Goal: Transaction & Acquisition: Purchase product/service

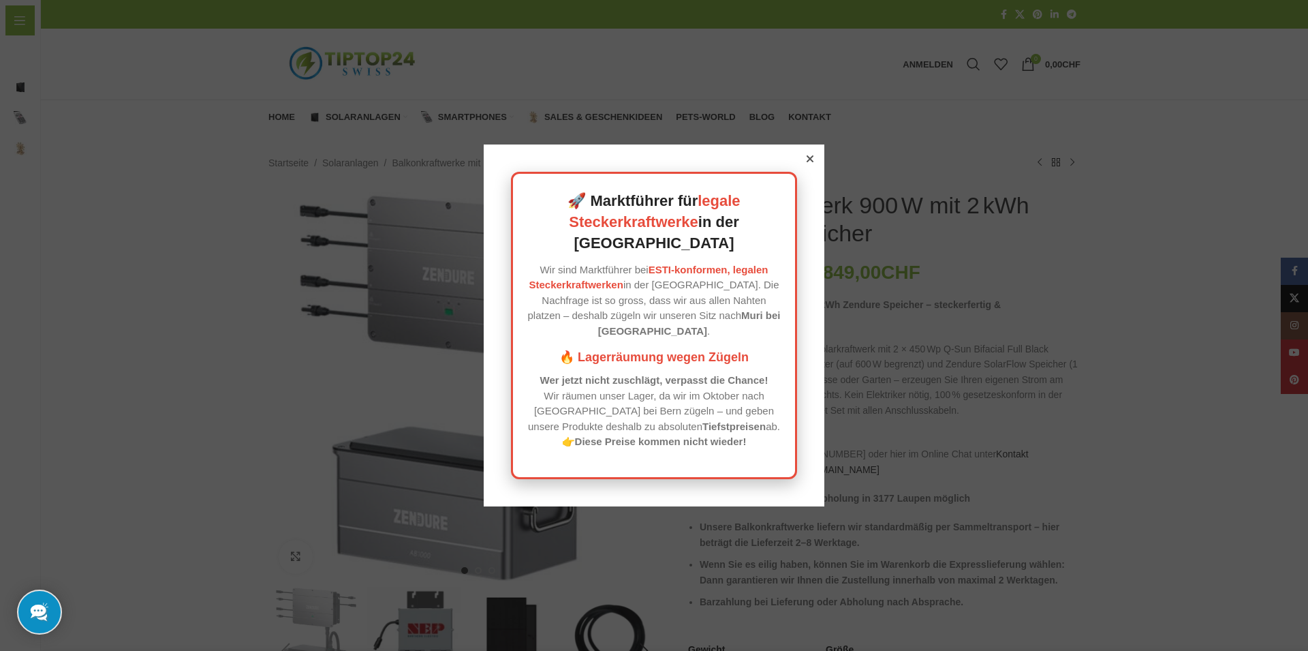
click at [442, 388] on div at bounding box center [654, 325] width 1308 height 651
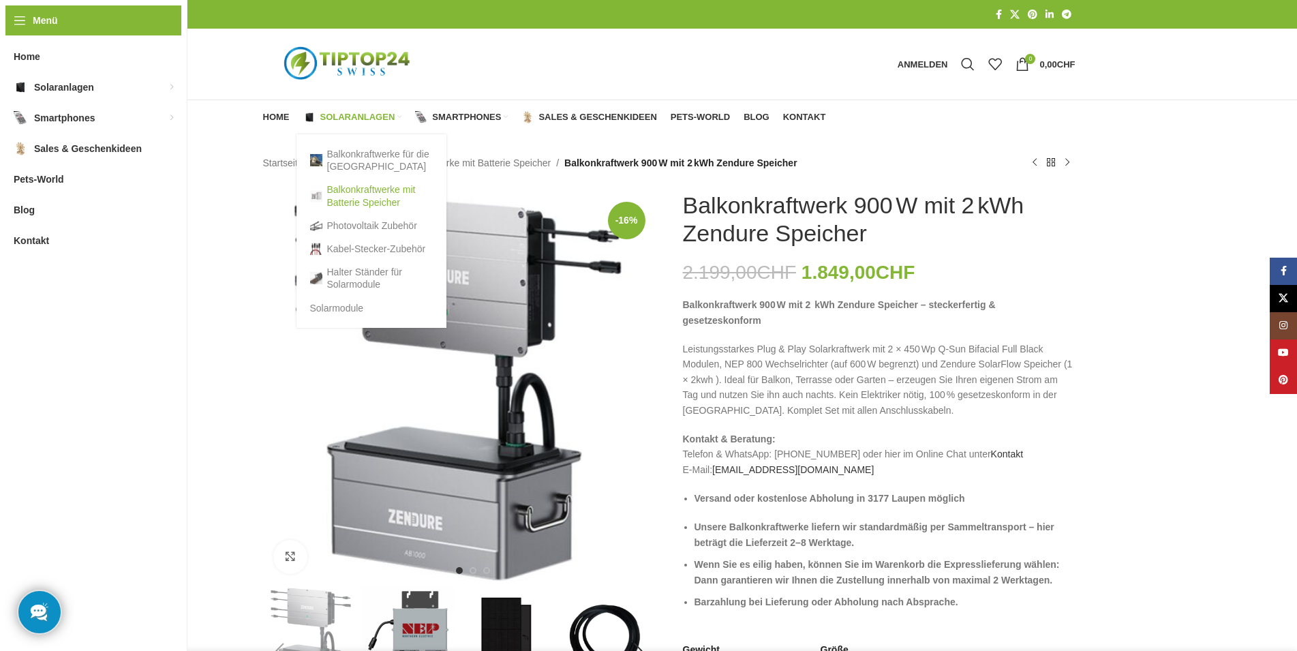
click at [361, 201] on link "Balkonkraftwerke mit Batterie Speicher" at bounding box center [371, 195] width 123 height 35
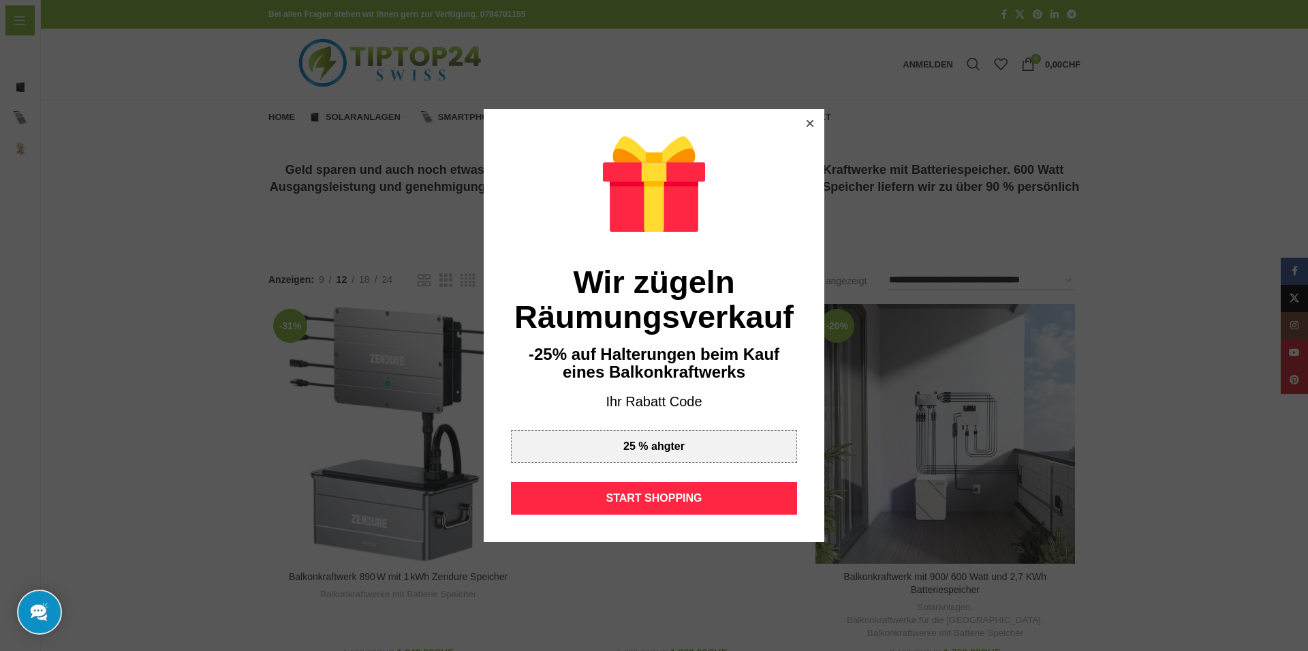
click at [361, 201] on div at bounding box center [654, 325] width 1308 height 651
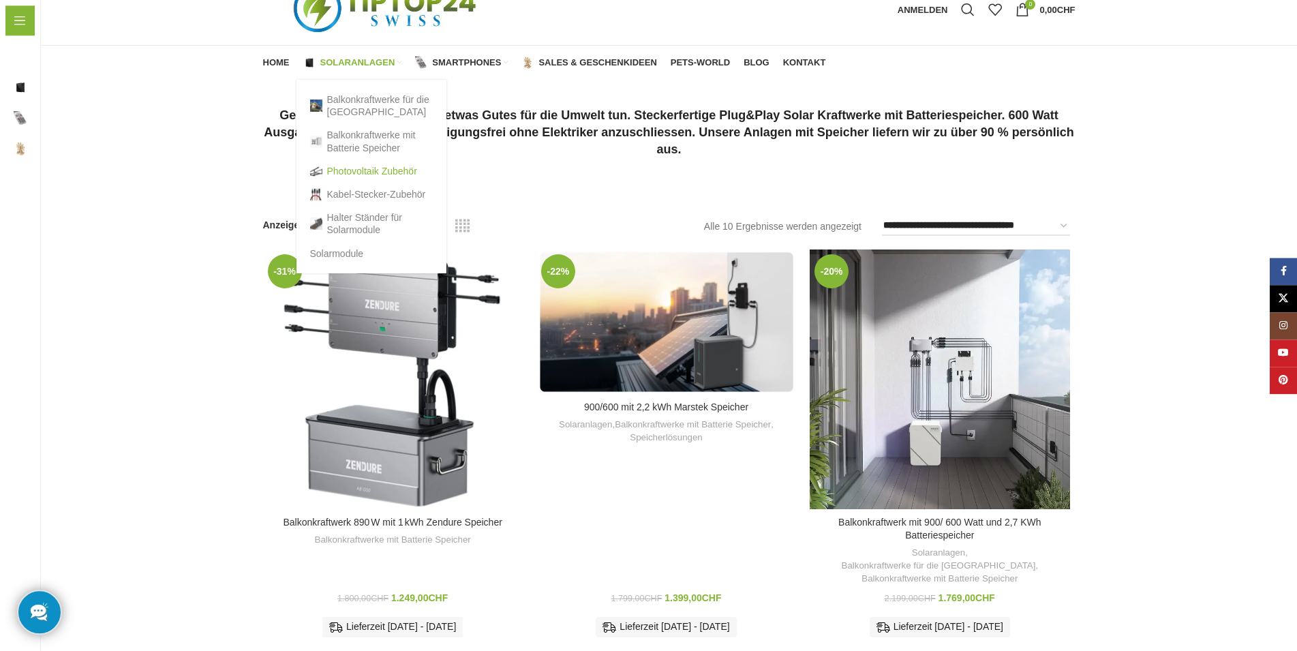
scroll to position [69, 0]
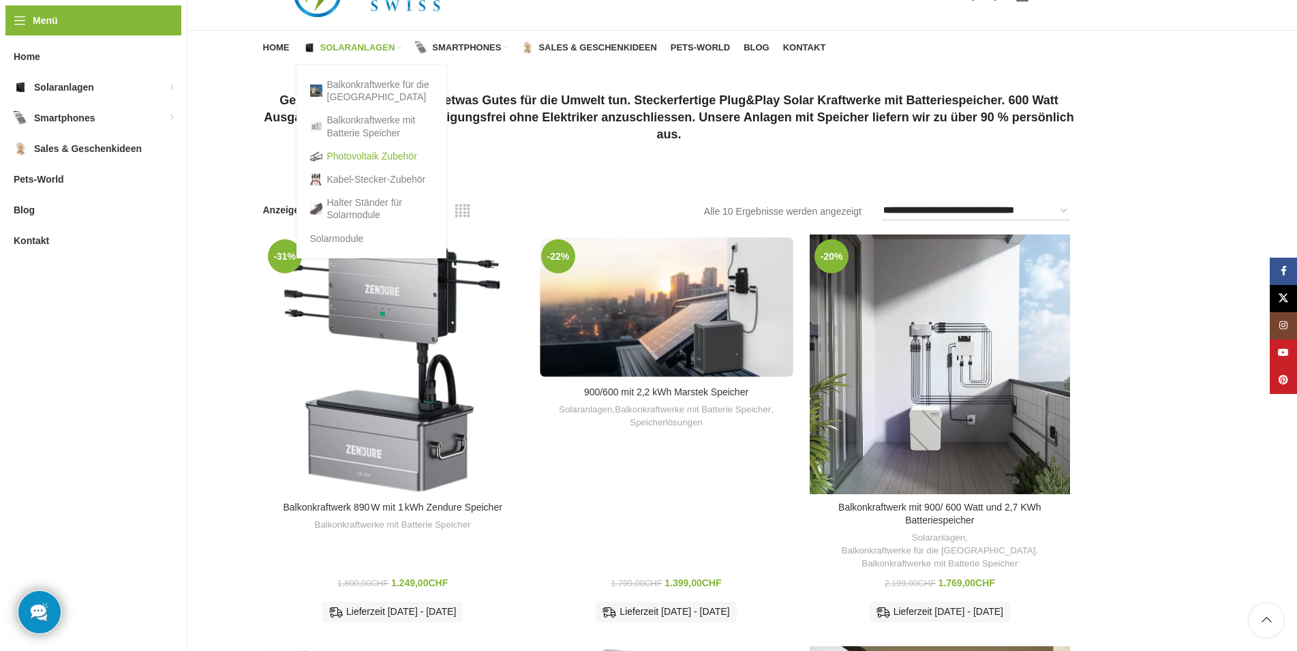
click at [358, 159] on link "Photovoltaik Zubehör" at bounding box center [371, 155] width 123 height 23
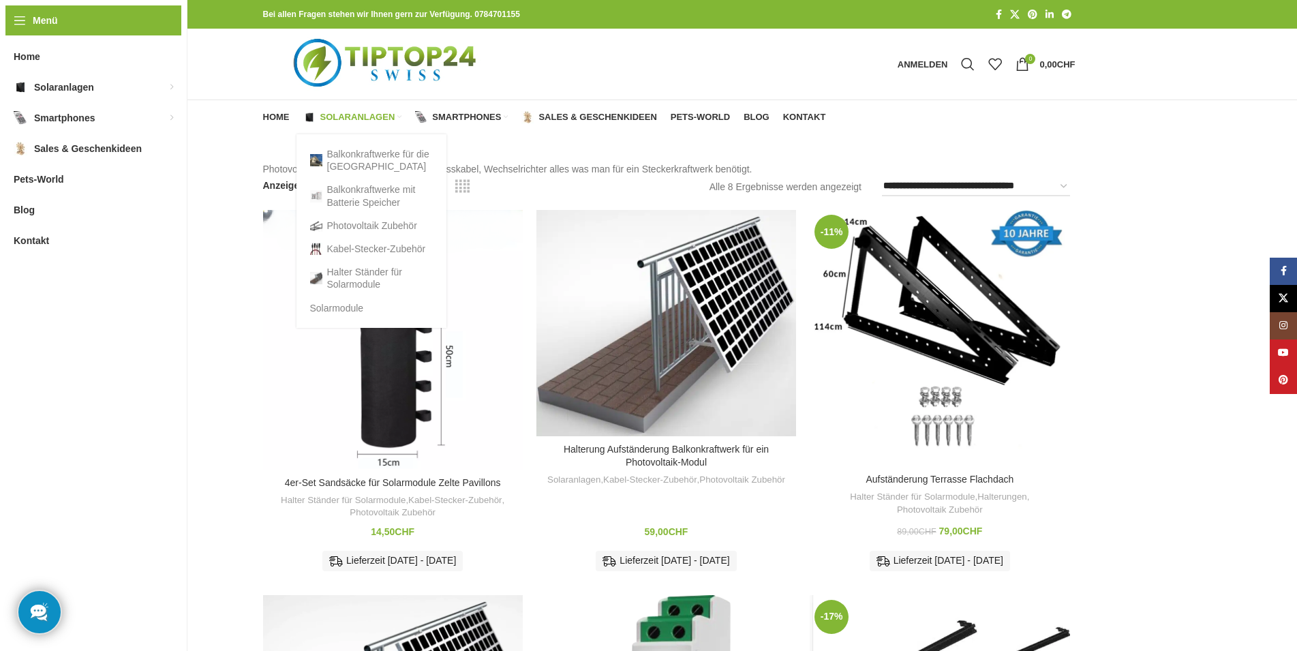
click at [381, 117] on span "Solaranlagen" at bounding box center [357, 117] width 75 height 11
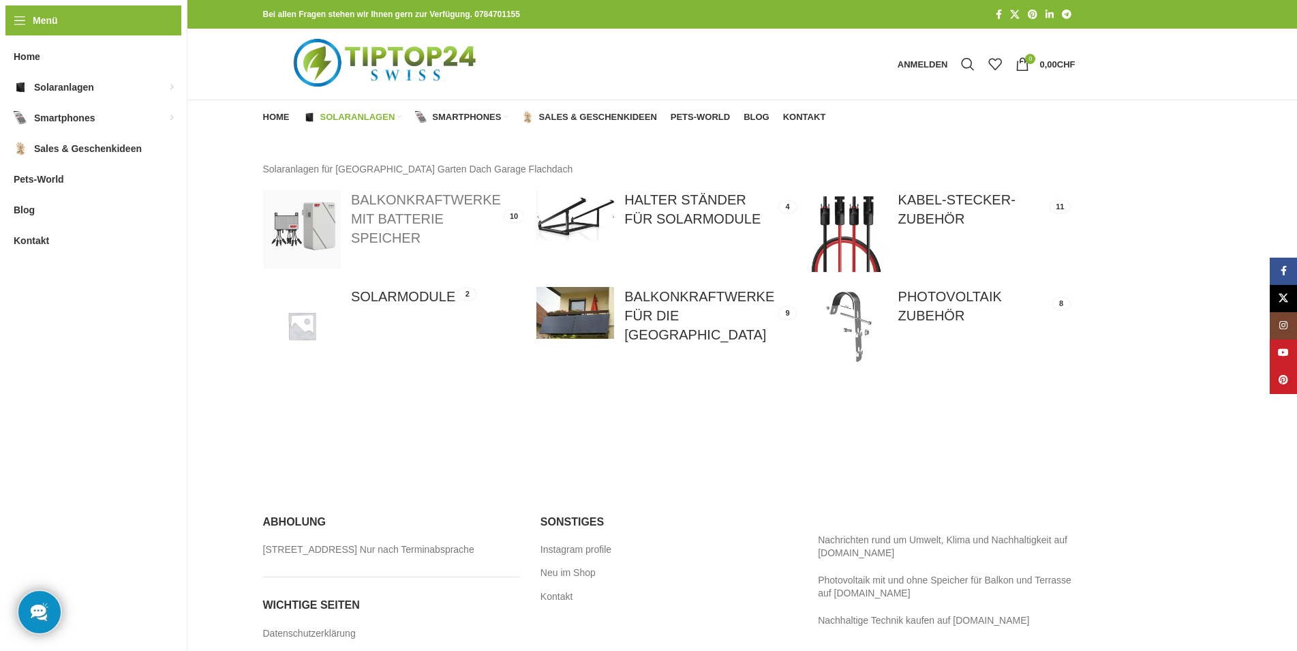
click at [437, 240] on link at bounding box center [393, 229] width 260 height 78
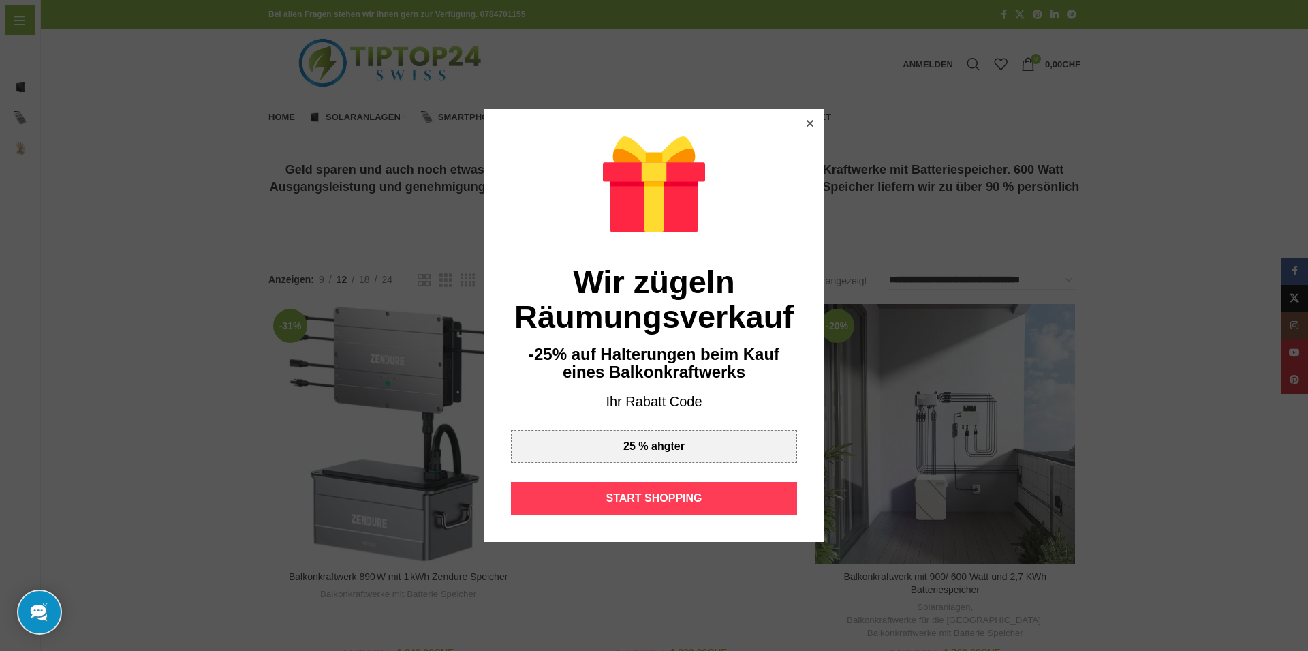
click at [646, 496] on div "START SHOPPING" at bounding box center [654, 498] width 286 height 33
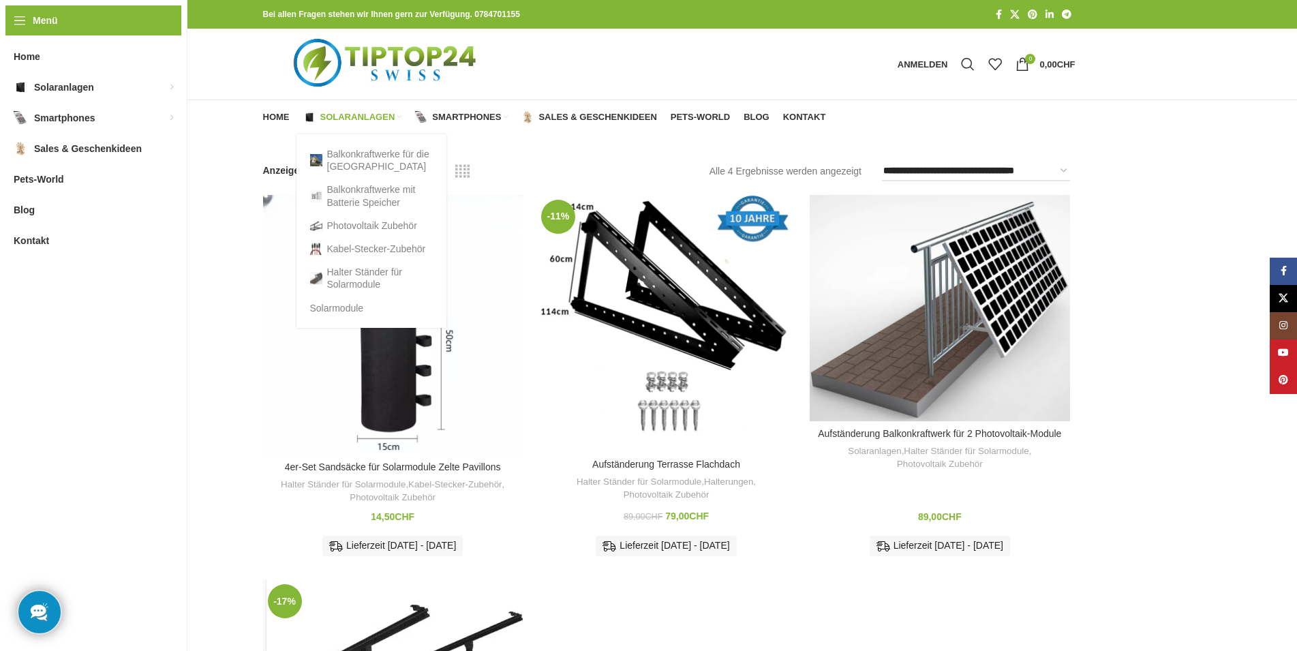
click at [342, 119] on span "Solaranlagen" at bounding box center [357, 117] width 75 height 11
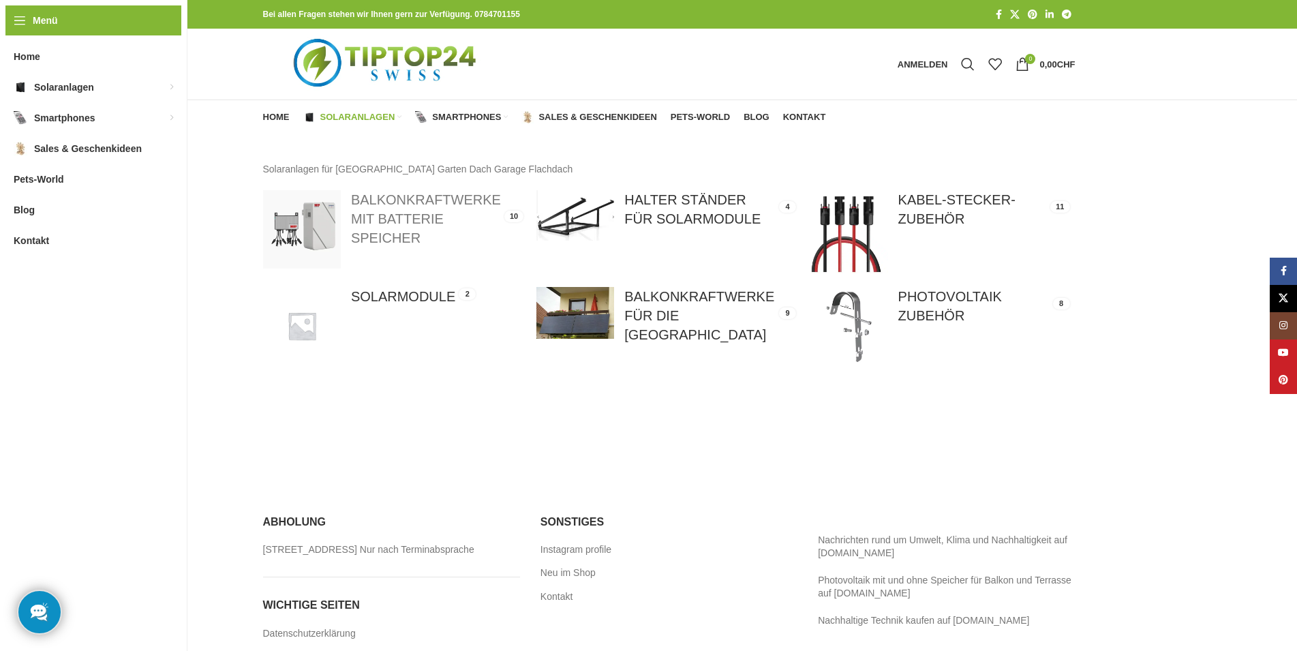
click at [484, 198] on link at bounding box center [393, 229] width 260 height 78
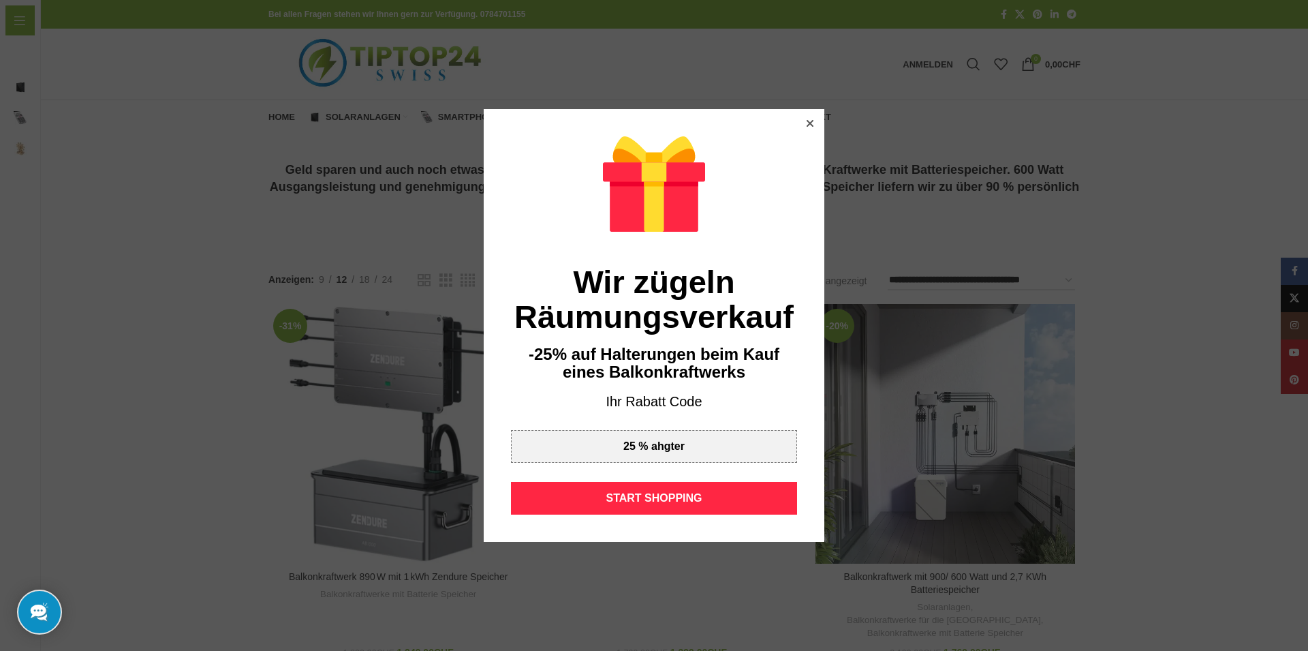
click at [1226, 336] on div at bounding box center [654, 325] width 1308 height 651
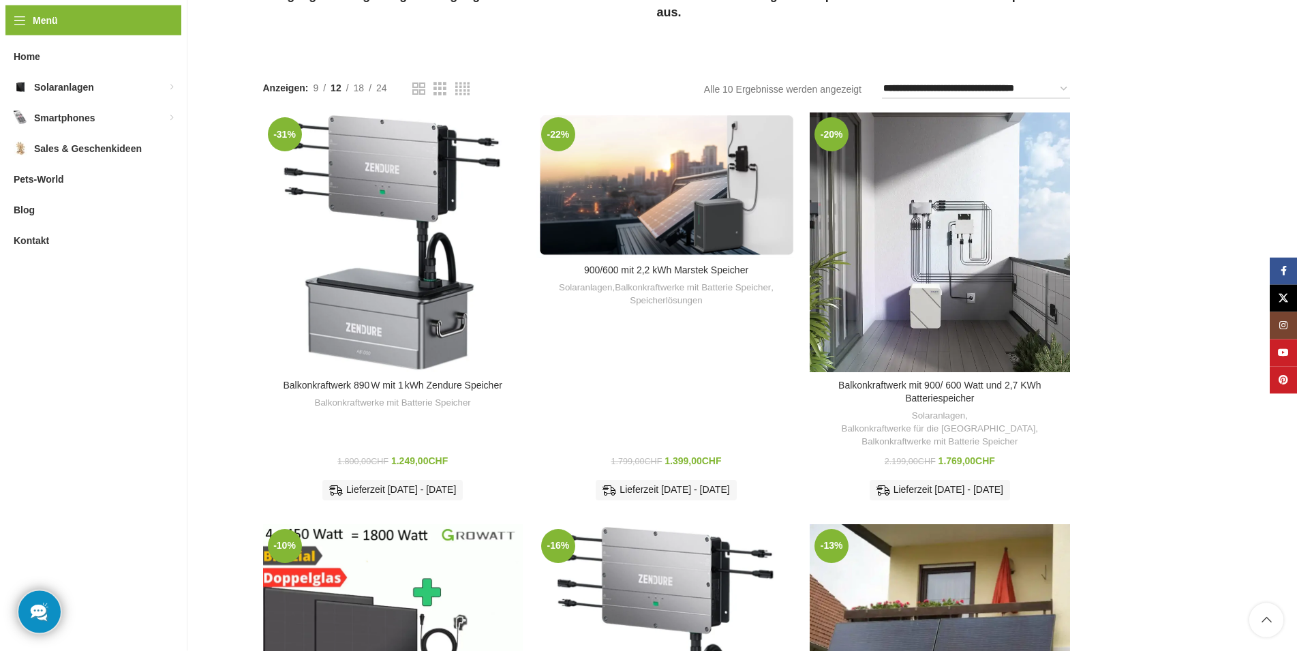
scroll to position [208, 0]
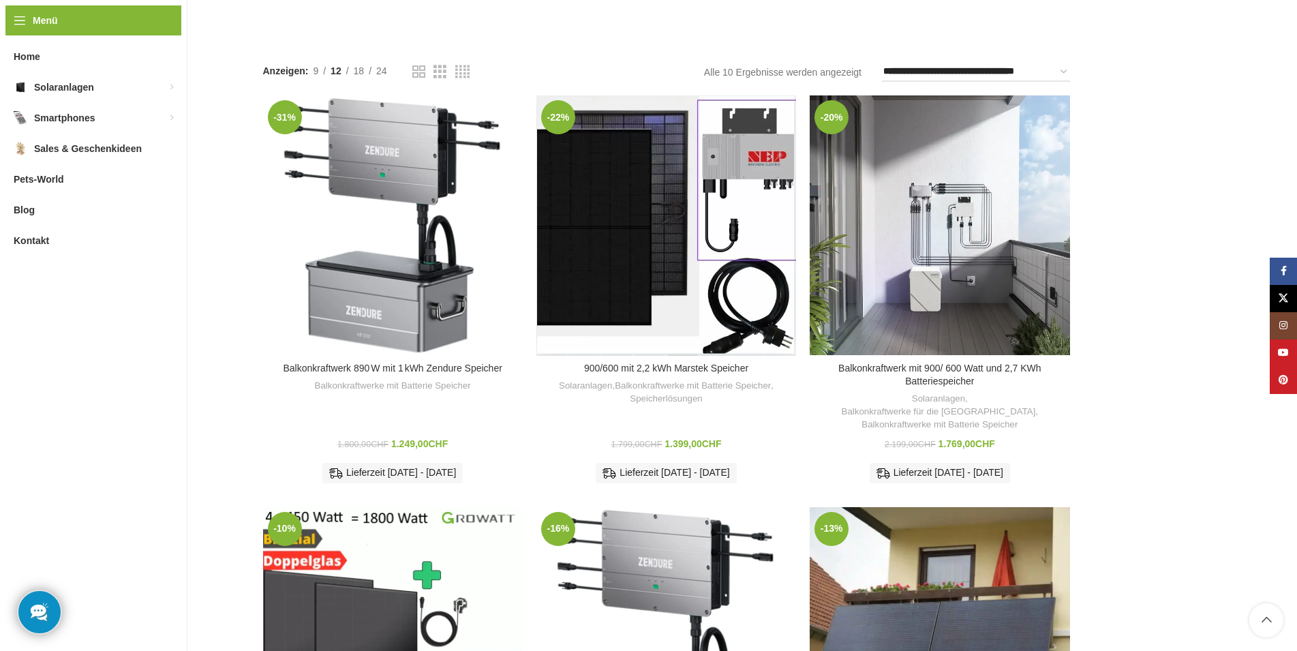
click at [688, 155] on div "900/600 mit 2,2 kWh Marstek Speicher" at bounding box center [682, 225] width 33 height 260
